Goal: Task Accomplishment & Management: Manage account settings

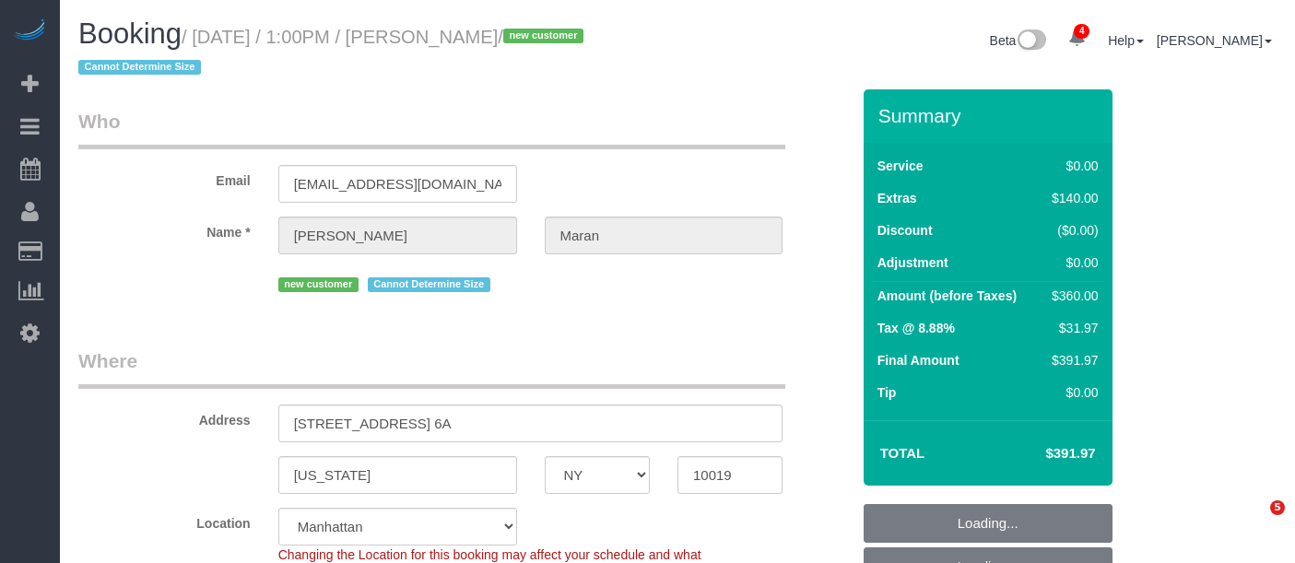
select select "NY"
select select "spot6"
select select "number:58"
select select "number:75"
select select "number:15"
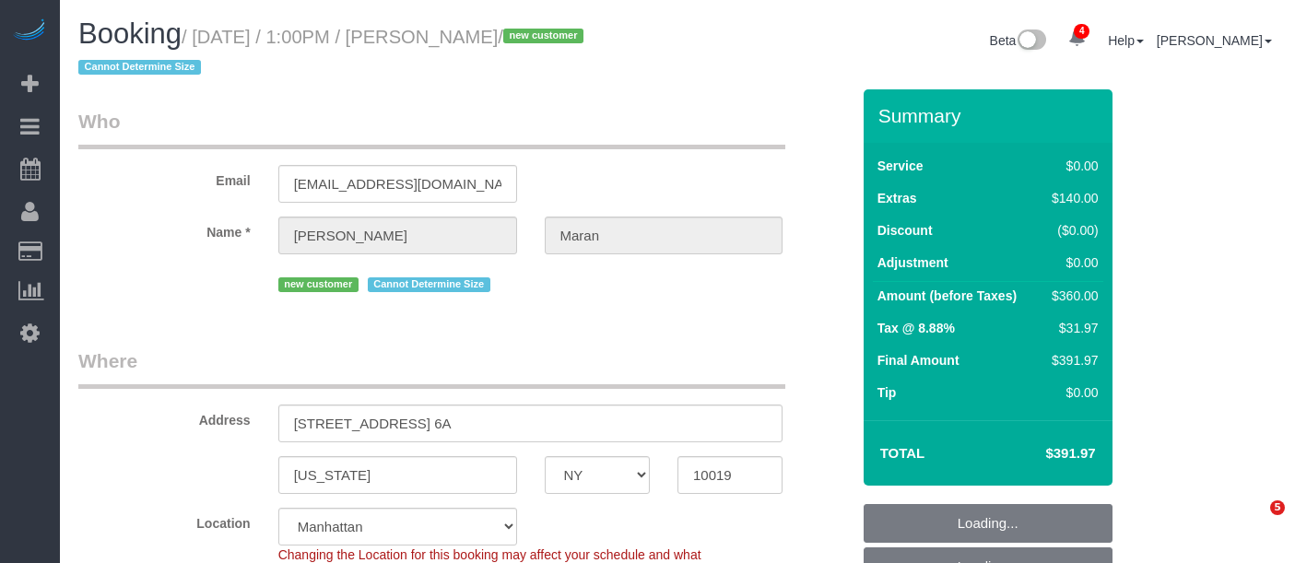
select select "number:6"
select select "2"
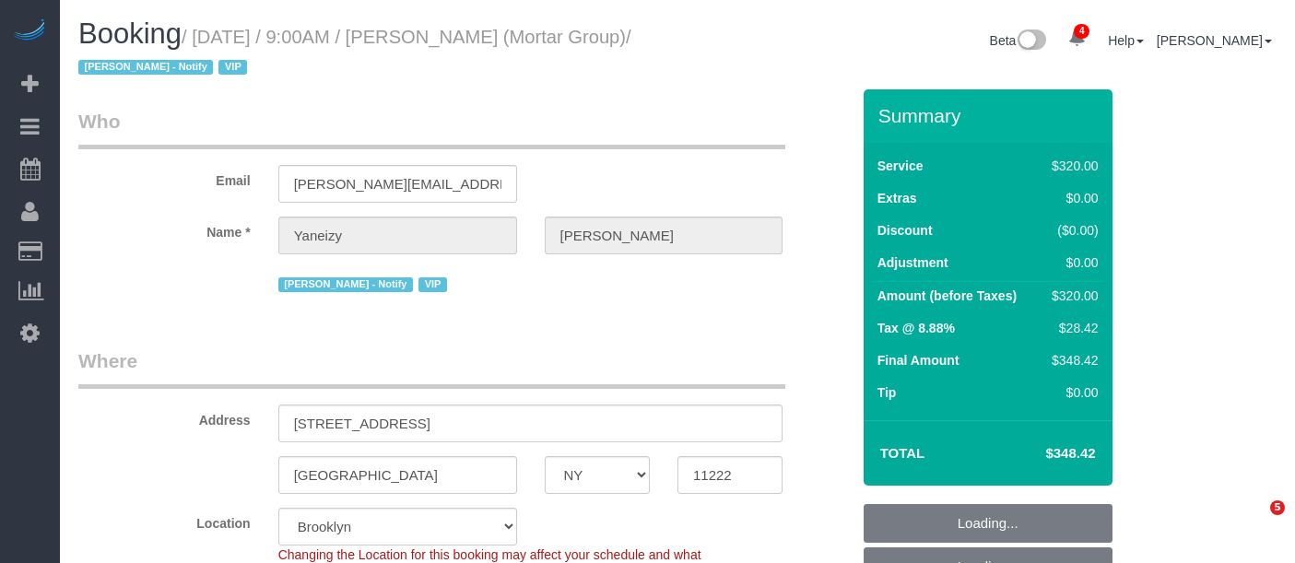
select select "NY"
select select "string:stripe-pm_1S0pHZ4VGloSiKo7bXItwSkM"
select select "number:89"
select select "number:90"
select select "number:15"
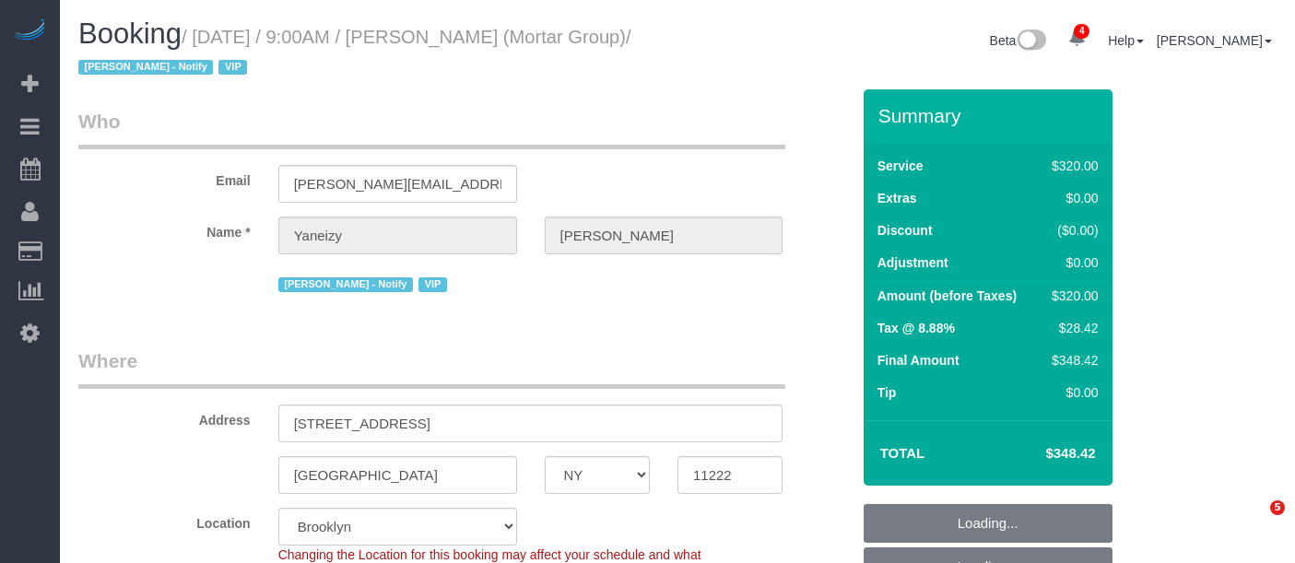
select select "number:7"
select select "spot1"
